Goal: Task Accomplishment & Management: Use online tool/utility

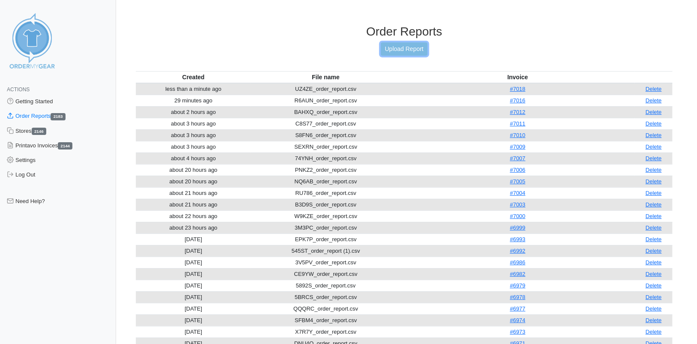
click at [406, 48] on link "Upload Report" at bounding box center [404, 48] width 46 height 13
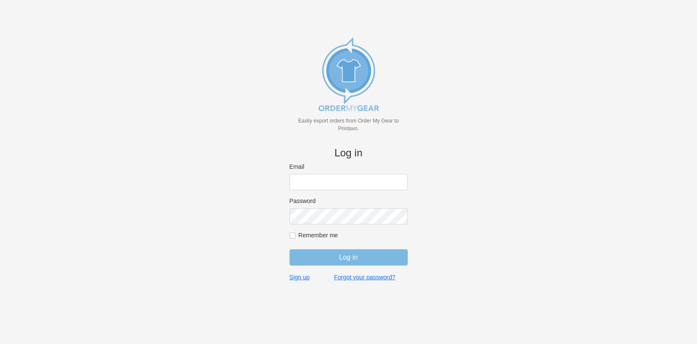
type input "purchasingsupervisor@rainbow-lettering.com"
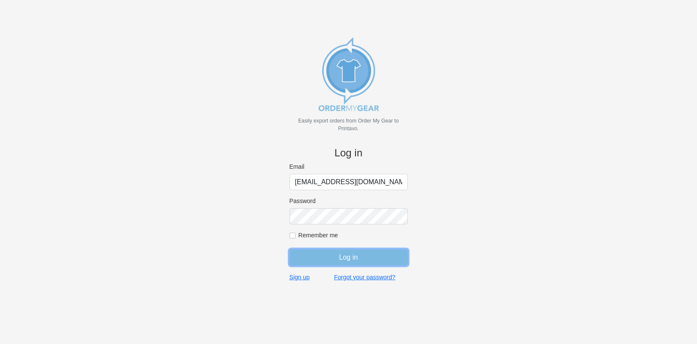
click at [319, 257] on input "Log in" at bounding box center [349, 257] width 118 height 16
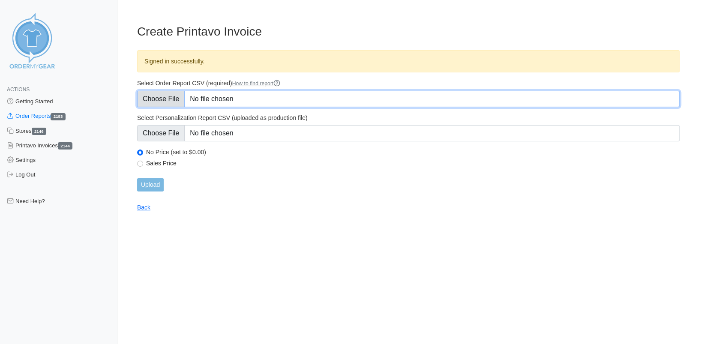
click at [158, 96] on input "Select Order Report CSV (required) How to find report" at bounding box center [408, 99] width 543 height 16
type input "C:\fakepath\2KX4R_order_report.csv"
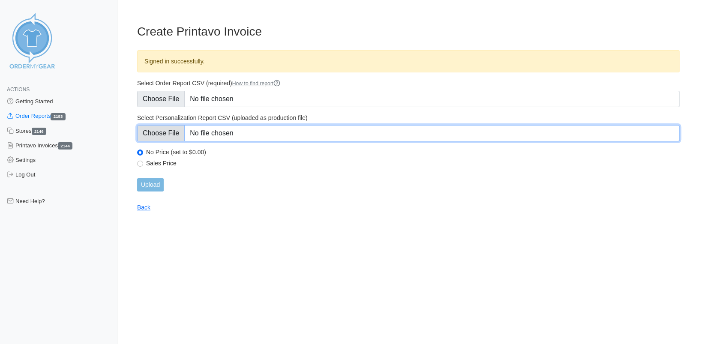
click at [165, 134] on input "Select Personalization Report CSV (uploaded as production file)" at bounding box center [408, 133] width 543 height 16
type input "C:\fakepath\2KX4R_personalization_report.csv"
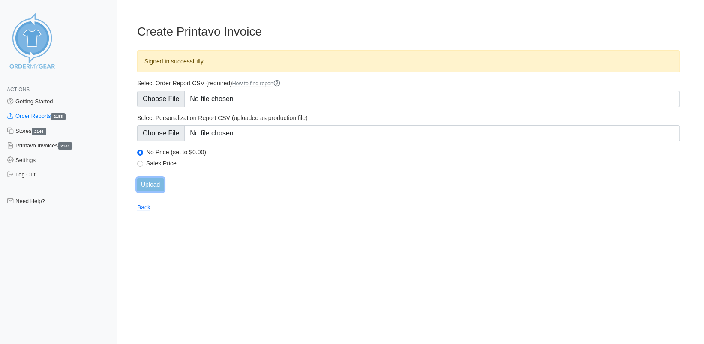
click at [146, 187] on input "Upload" at bounding box center [150, 184] width 27 height 13
